Goal: Task Accomplishment & Management: Use online tool/utility

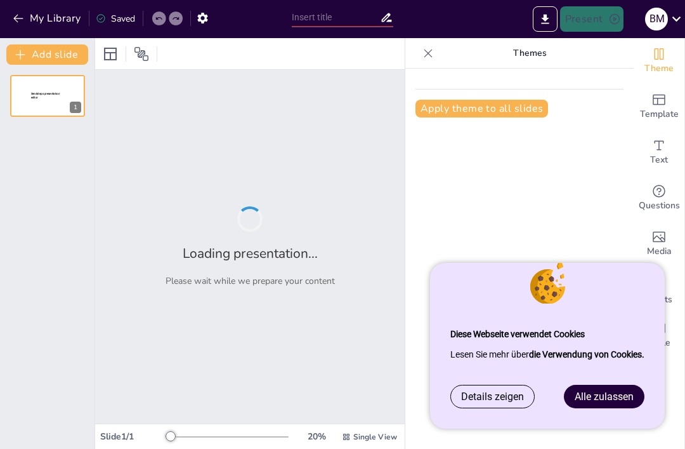
type input "Historic and Modern Sights in [GEOGRAPHIC_DATA]"
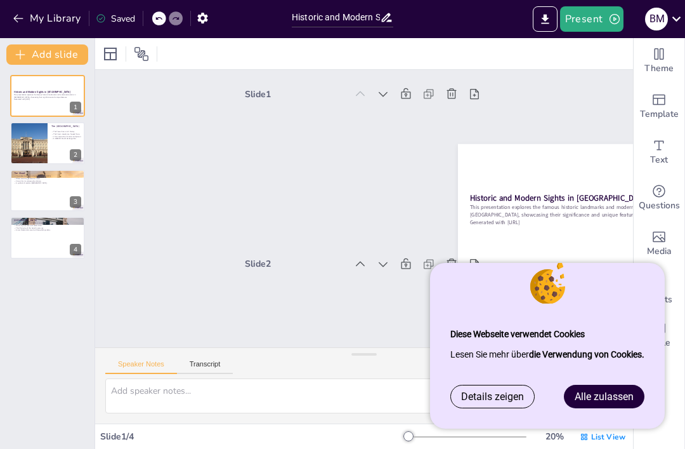
click at [620, 395] on span "Alle zulassen" at bounding box center [604, 396] width 59 height 12
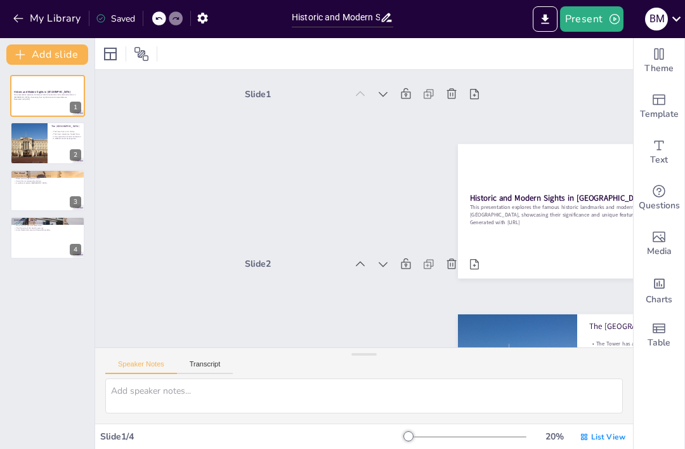
click at [45, 100] on p "Generated with [URL]" at bounding box center [47, 99] width 67 height 3
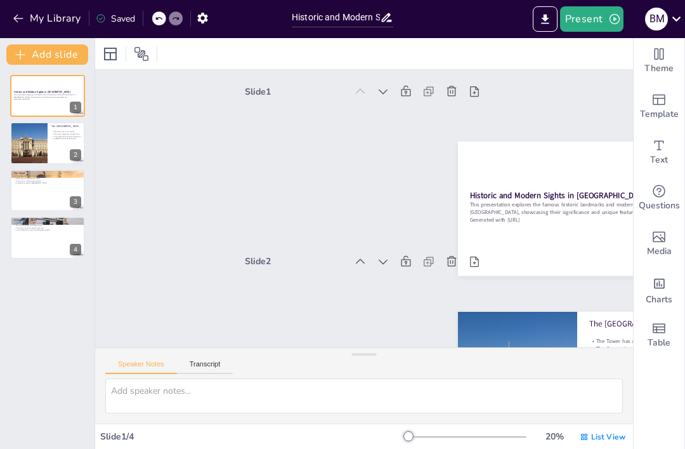
click at [30, 148] on div at bounding box center [29, 143] width 56 height 42
type textarea "The [GEOGRAPHIC_DATA] is steeped in history, having served multiple roles throu…"
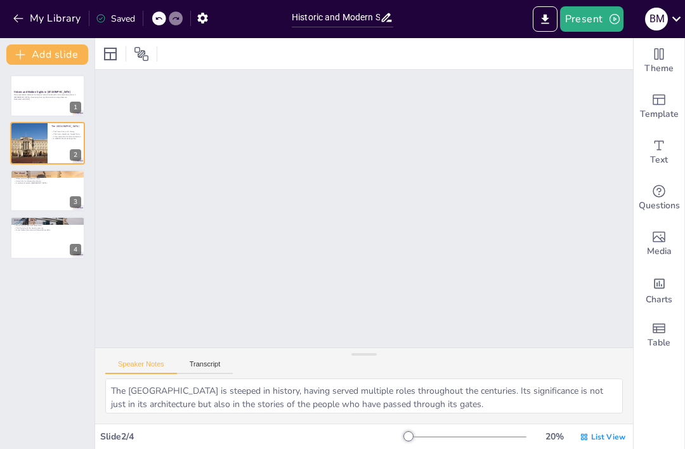
scroll to position [172, 0]
click at [30, 100] on p "Generated with [URL]" at bounding box center [47, 99] width 67 height 3
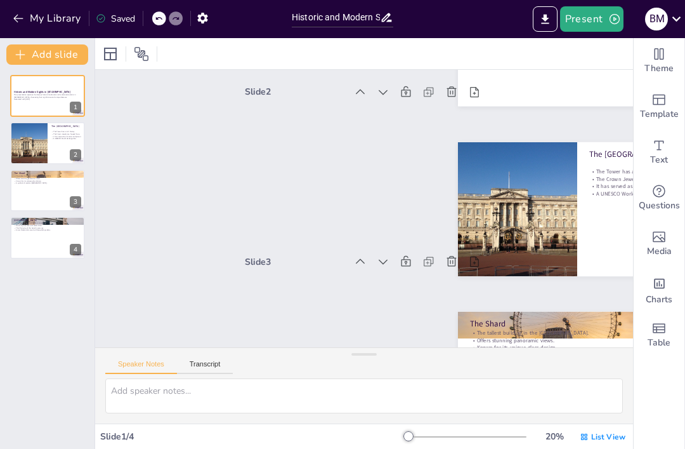
scroll to position [3, 0]
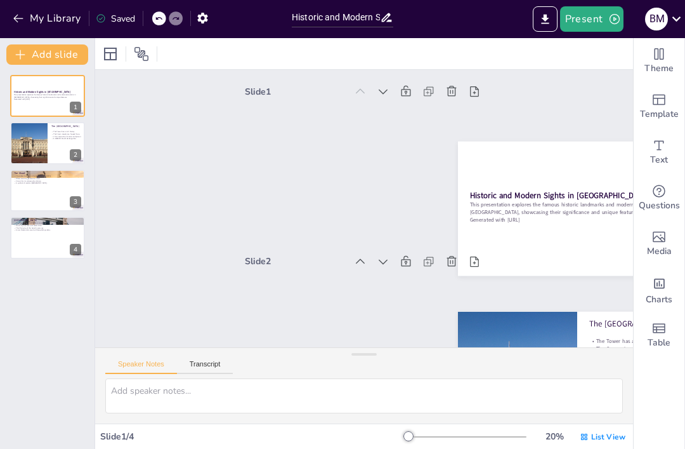
click at [543, 23] on icon "Export to PowerPoint" at bounding box center [545, 19] width 8 height 10
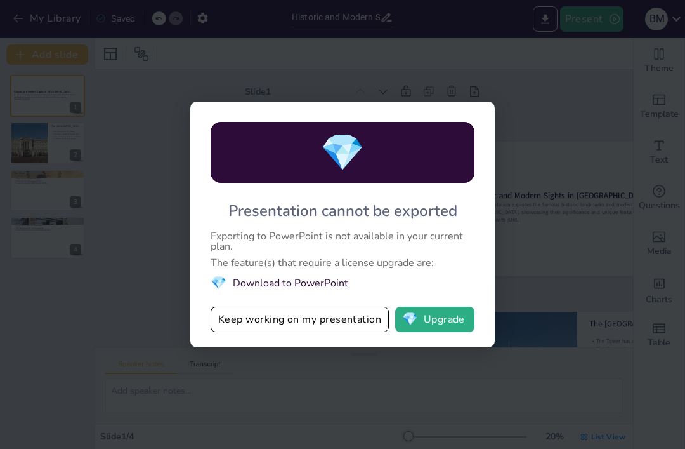
click at [348, 324] on button "Keep working on my presentation" at bounding box center [300, 318] width 178 height 25
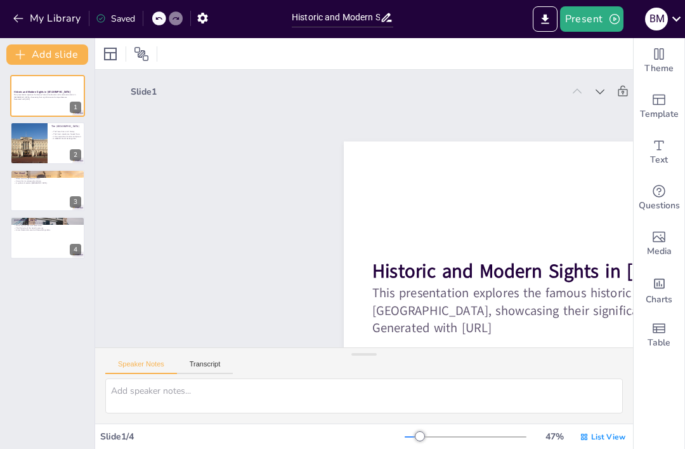
scroll to position [0, 0]
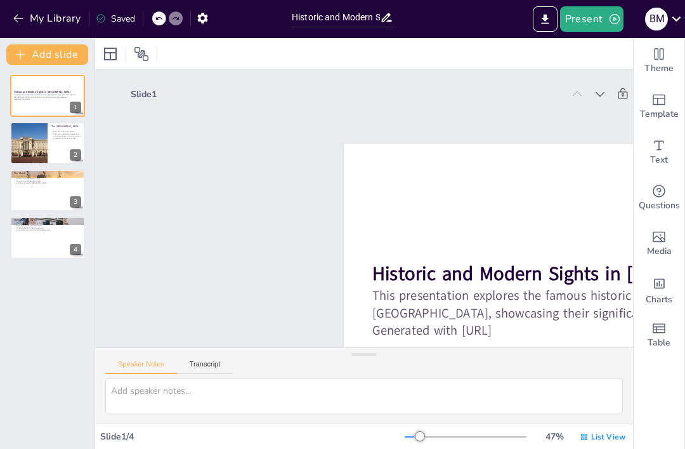
click at [547, 26] on button "Export to PowerPoint" at bounding box center [545, 18] width 25 height 25
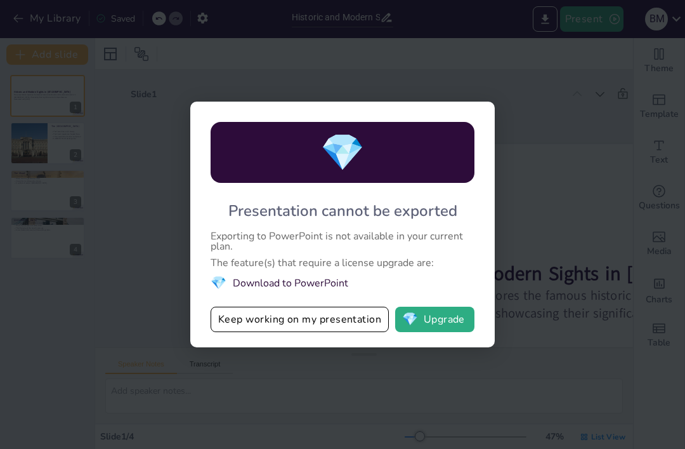
click at [343, 317] on button "Keep working on my presentation" at bounding box center [300, 318] width 178 height 25
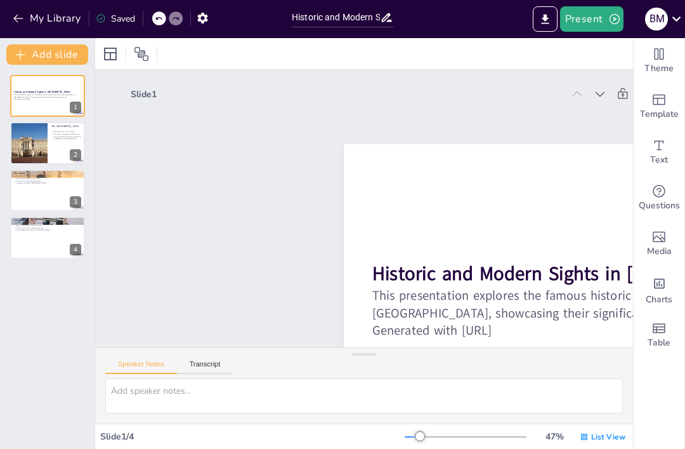
click at [113, 24] on div "Saved" at bounding box center [115, 19] width 39 height 12
click at [114, 25] on div "Saved" at bounding box center [112, 17] width 46 height 23
